Goal: Task Accomplishment & Management: Use online tool/utility

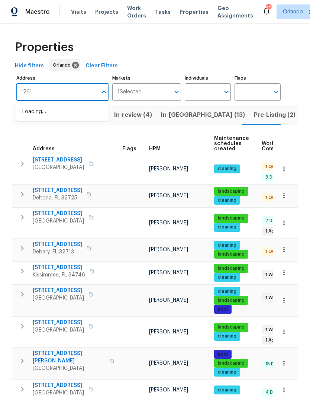
type input "12610"
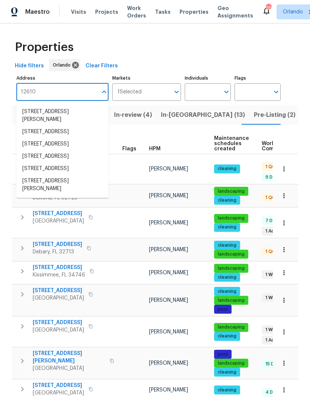
click at [26, 134] on li "[STREET_ADDRESS]" at bounding box center [62, 132] width 92 height 12
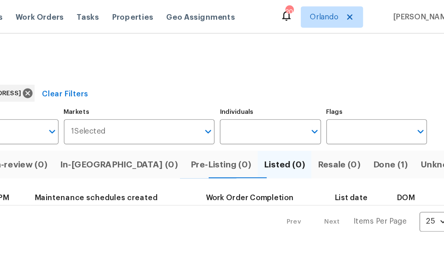
click at [310, 115] on span "Done (1)" at bounding box center [389, 115] width 24 height 10
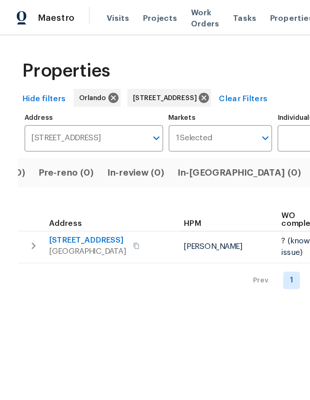
scroll to position [0, 46]
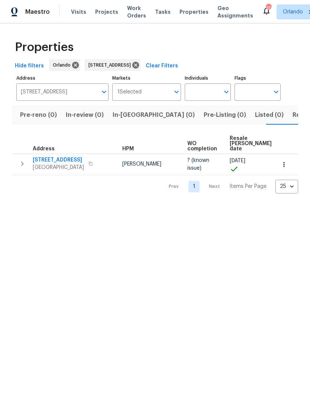
click at [42, 158] on span "[STREET_ADDRESS]" at bounding box center [58, 159] width 51 height 7
click at [140, 68] on icon at bounding box center [136, 65] width 8 height 8
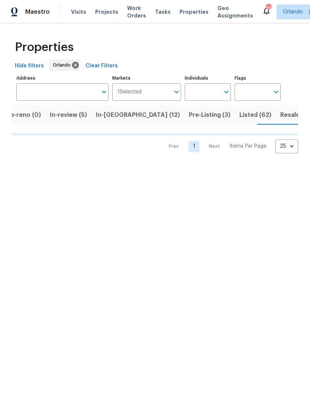
scroll to position [0, 66]
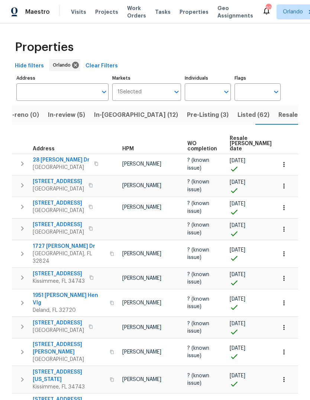
click at [217, 90] on input "text" at bounding box center [202, 91] width 35 height 17
click at [199, 87] on input "Individuals" at bounding box center [202, 91] width 35 height 17
type input "Caleb hurst"
click at [197, 115] on input "checkbox" at bounding box center [199, 116] width 16 height 16
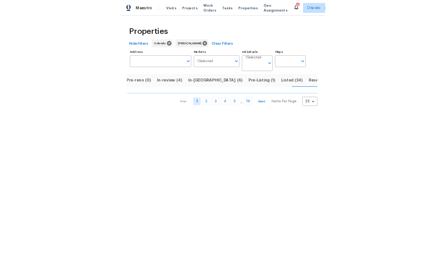
scroll to position [0, 57]
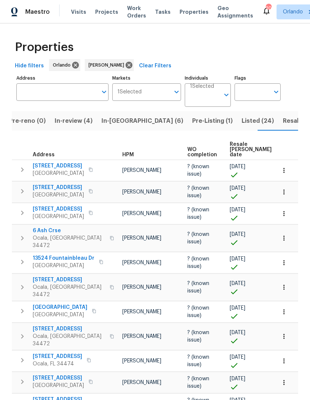
click at [110, 124] on span "In-reno (6)" at bounding box center [143, 121] width 82 height 10
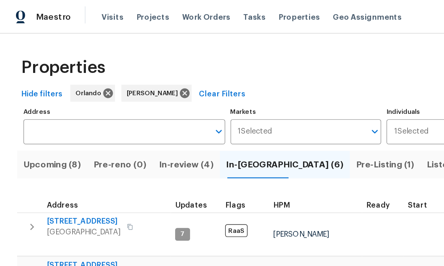
click at [36, 116] on span "Upcoming (8)" at bounding box center [36, 115] width 40 height 10
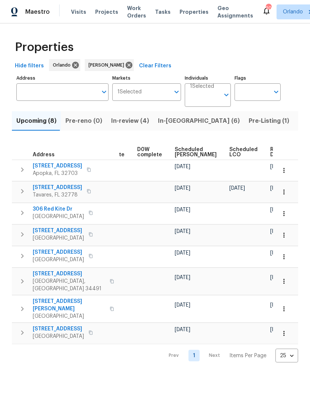
scroll to position [0, 194]
click at [187, 153] on span "Scheduled COE" at bounding box center [196, 152] width 42 height 10
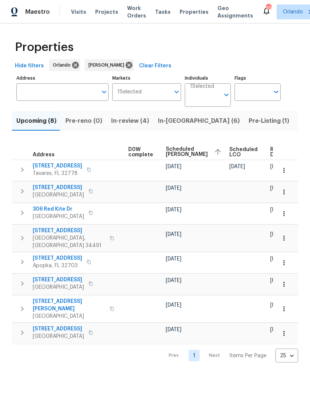
scroll to position [0, 203]
click at [271, 152] on span "Ready Date" at bounding box center [279, 152] width 16 height 10
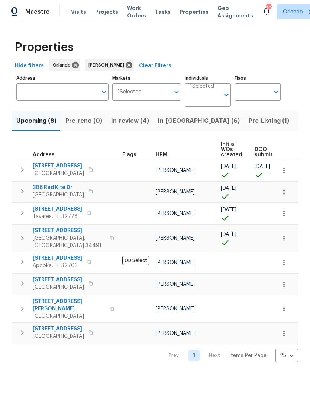
click at [46, 187] on span "306 Red Kite Dr" at bounding box center [58, 187] width 51 height 7
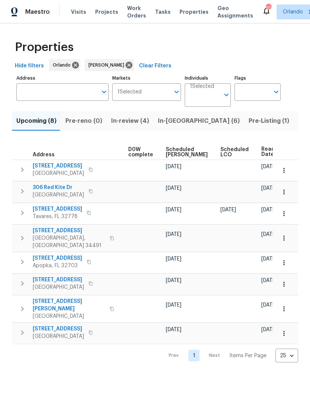
scroll to position [0, 203]
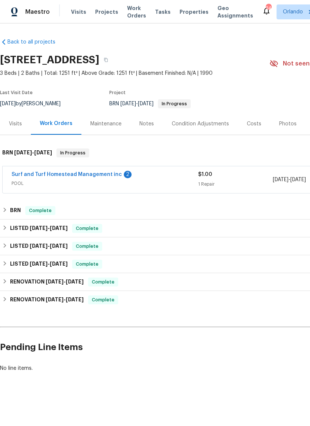
click at [30, 173] on link "Surf and Turf Homestead Management inc" at bounding box center [67, 174] width 110 height 5
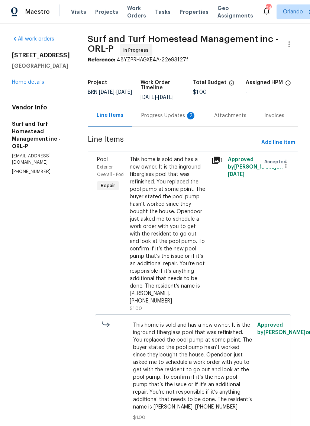
click at [130, 167] on div "This home is sold and has a new owner. It is the inground fiberglass pool that …" at bounding box center [168, 230] width 77 height 149
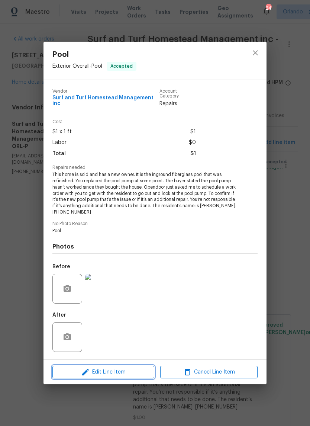
click at [101, 370] on span "Edit Line Item" at bounding box center [103, 371] width 97 height 9
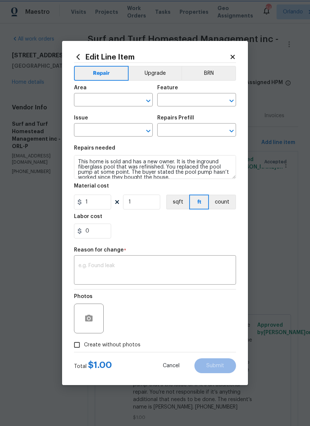
type input "Exterior Overall"
type input "Pool"
type input "Pool Tile $25.00"
click at [91, 206] on input "1" at bounding box center [92, 201] width 37 height 15
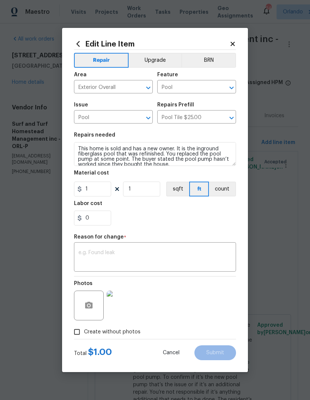
click at [91, 206] on h5 "Labor cost" at bounding box center [88, 203] width 28 height 5
click at [93, 195] on input "1" at bounding box center [92, 188] width 37 height 15
type input "50"
click at [83, 248] on div "x ​" at bounding box center [155, 258] width 162 height 28
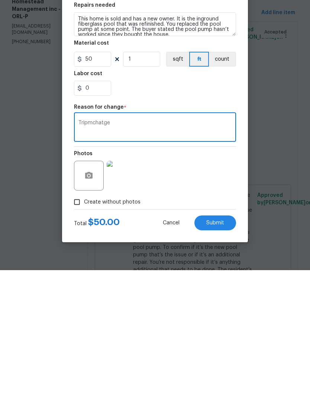
click at [85, 250] on textarea "Tripmchatge" at bounding box center [154, 258] width 153 height 16
click at [86, 250] on textarea "Tripmchatge" at bounding box center [154, 258] width 153 height 16
type textarea "Trip charge"
click at [223, 350] on span "Submit" at bounding box center [215, 353] width 18 height 6
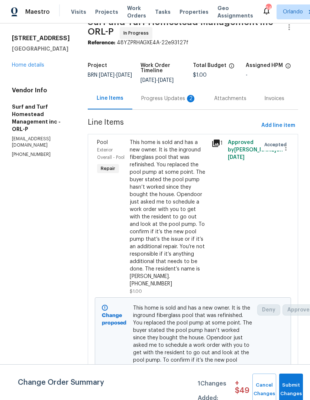
scroll to position [17, 0]
click at [293, 381] on span "Submit Changes" at bounding box center [291, 389] width 16 height 17
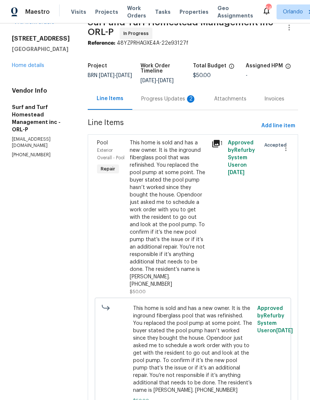
click at [168, 206] on div "This home is sold and has a new owner. It is the inground fiberglass pool that …" at bounding box center [168, 213] width 77 height 149
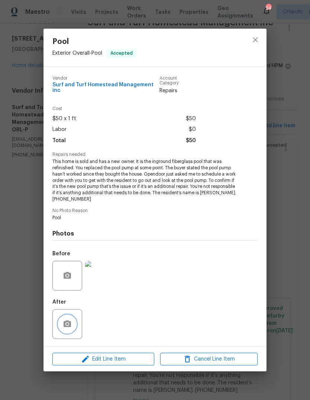
click at [62, 323] on button "button" at bounding box center [67, 324] width 18 height 18
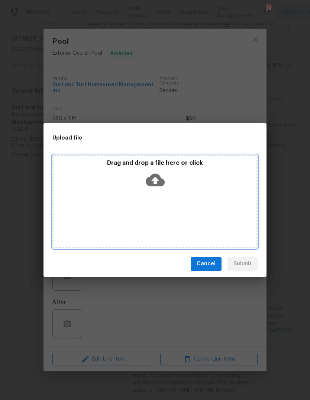
click at [157, 173] on icon at bounding box center [155, 179] width 19 height 19
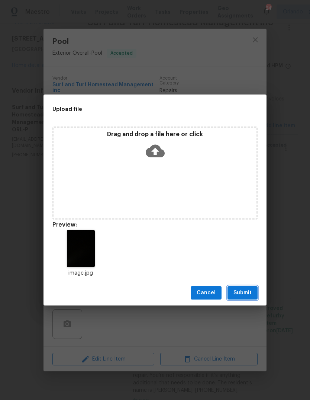
click at [245, 287] on button "Submit" at bounding box center [243, 293] width 30 height 14
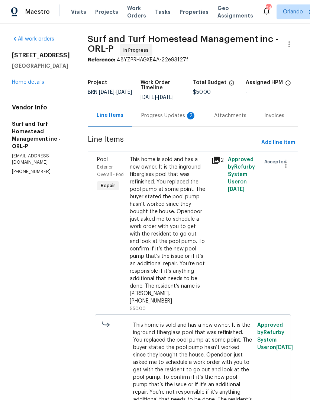
click at [169, 232] on div "This home is sold and has a new owner. It is the inground fiberglass pool that …" at bounding box center [168, 230] width 77 height 149
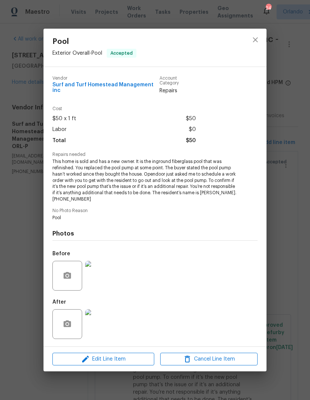
click at [282, 176] on div "Pool Exterior Overall - Pool Accepted Vendor Surf and Turf Homestead Management…" at bounding box center [155, 200] width 310 height 400
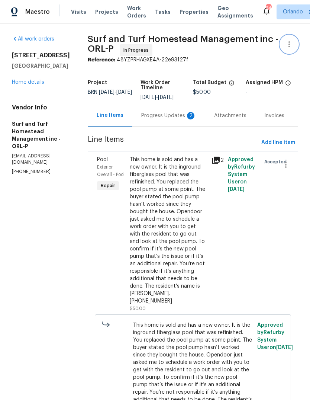
click at [290, 42] on icon "button" at bounding box center [289, 44] width 9 height 9
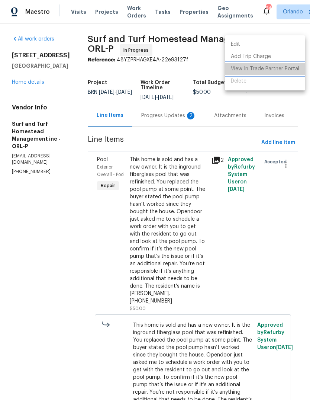
click at [283, 68] on li "View In Trade Partner Portal" at bounding box center [265, 69] width 80 height 12
click at [279, 75] on li "View In Trade Partner Portal" at bounding box center [265, 69] width 80 height 12
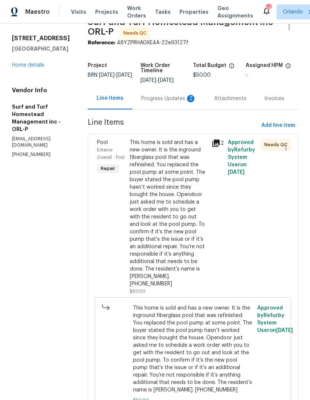
scroll to position [17, 0]
click at [165, 237] on div "This home is sold and has a new owner. It is the inground fiberglass pool that …" at bounding box center [168, 213] width 77 height 149
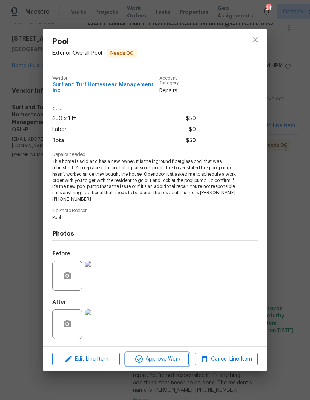
click at [164, 360] on span "Approve Work" at bounding box center [157, 358] width 58 height 9
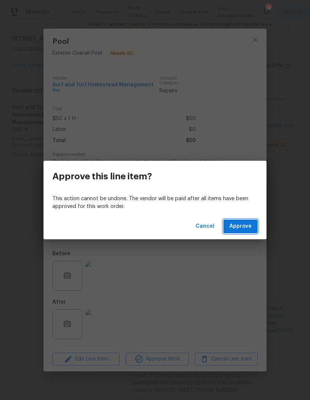
click at [247, 229] on span "Approve" at bounding box center [240, 226] width 22 height 9
